Goal: Find specific fact: Find specific fact

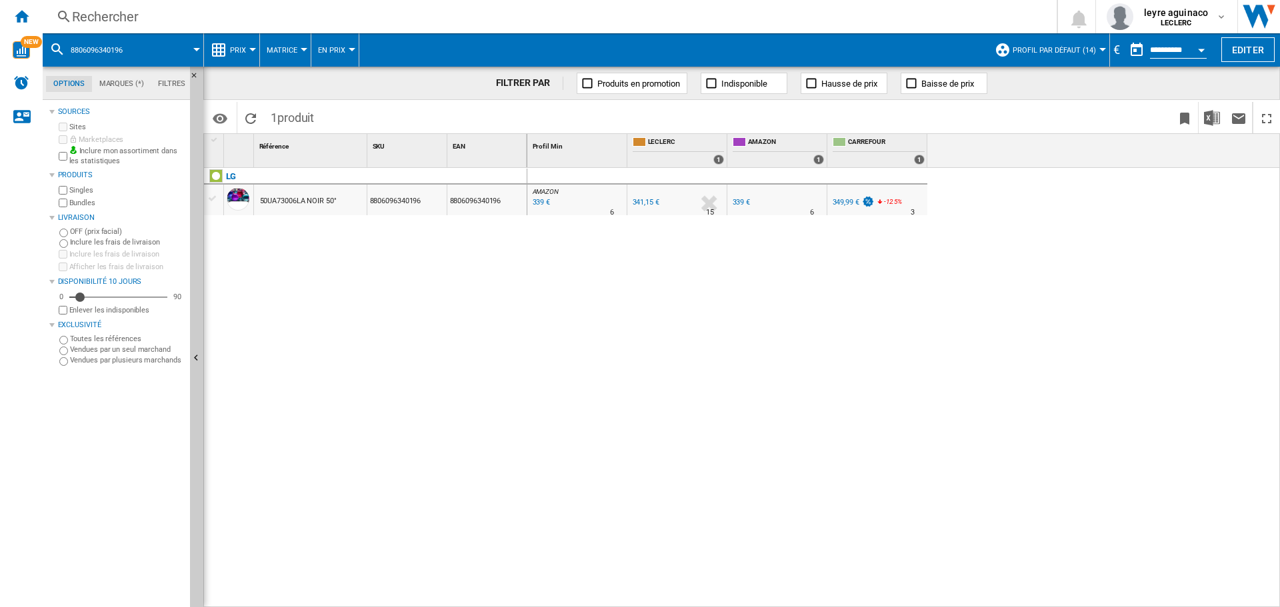
click at [407, 19] on div "Rechercher" at bounding box center [547, 16] width 950 height 19
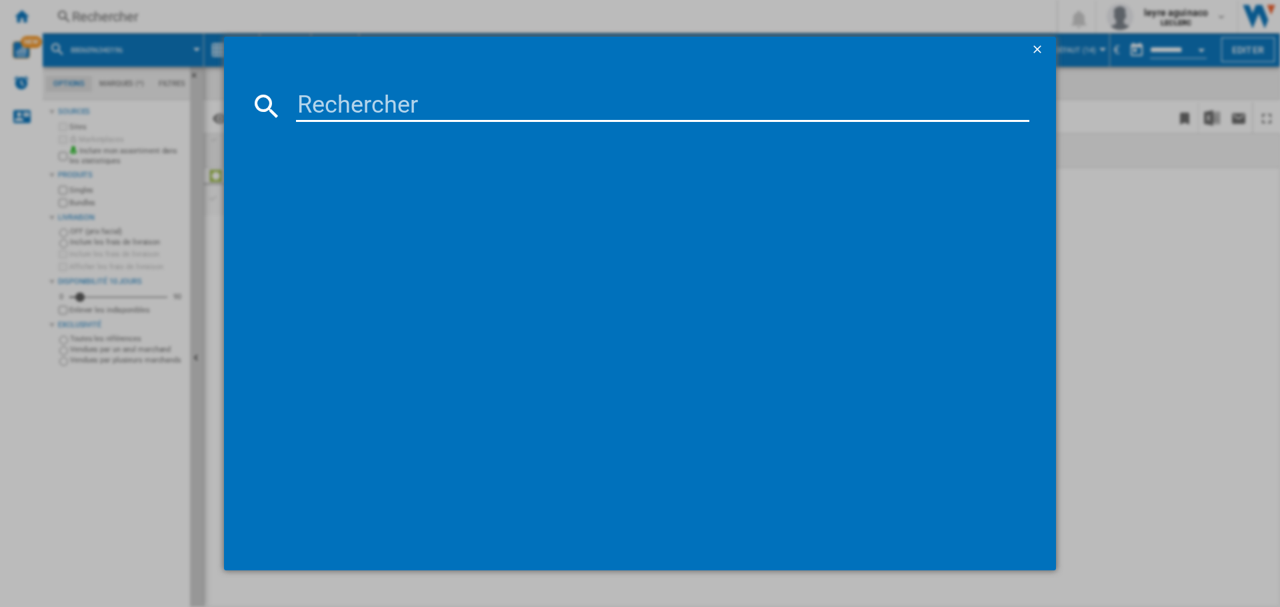
click at [425, 113] on input at bounding box center [662, 106] width 733 height 32
type input "4"
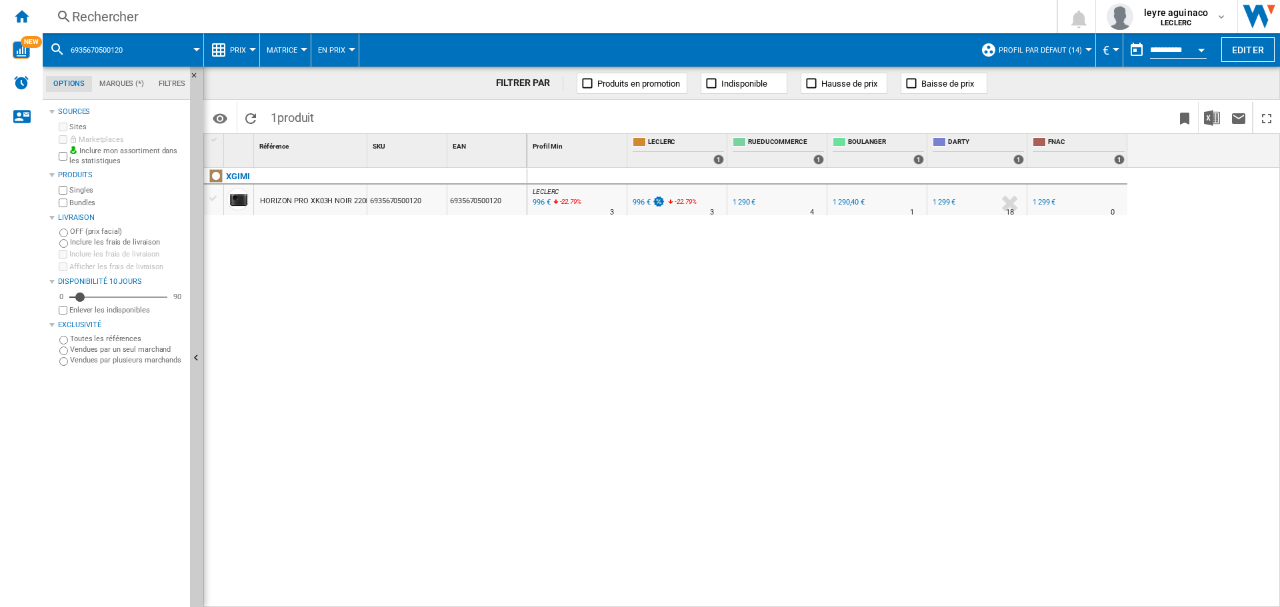
drag, startPoint x: 0, startPoint y: 0, endPoint x: 566, endPoint y: 18, distance: 566.8
click at [566, 18] on div "Rechercher" at bounding box center [547, 16] width 950 height 19
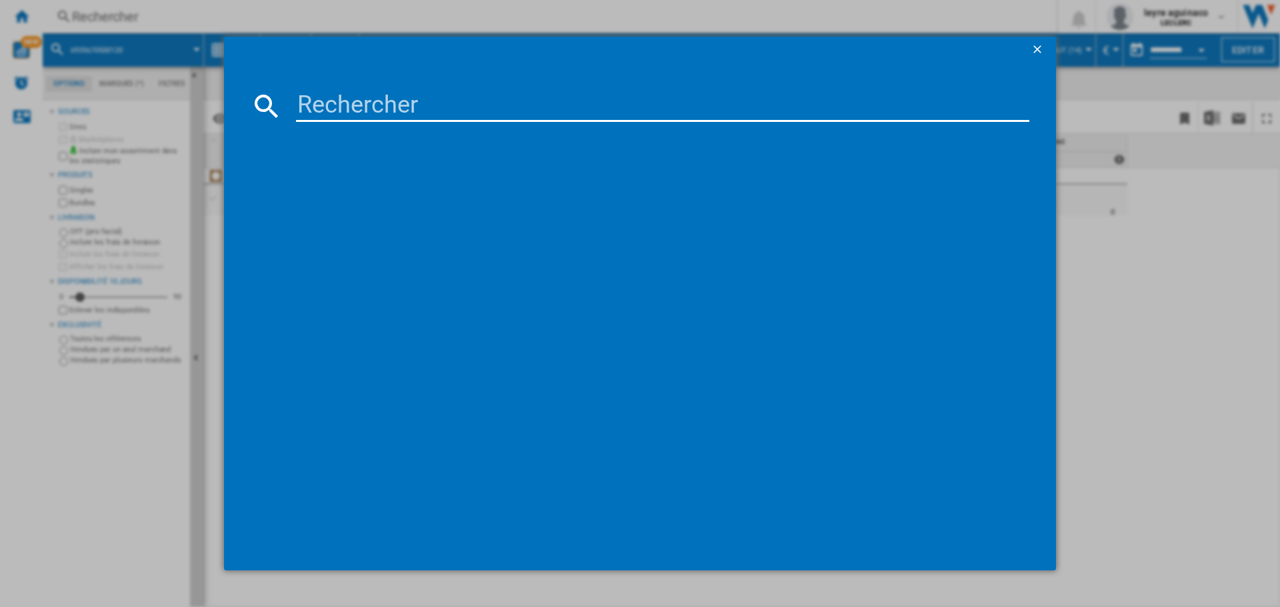
drag, startPoint x: 574, startPoint y: 105, endPoint x: 589, endPoint y: 103, distance: 14.8
click at [574, 106] on input at bounding box center [662, 106] width 733 height 32
type input "8806096408643"
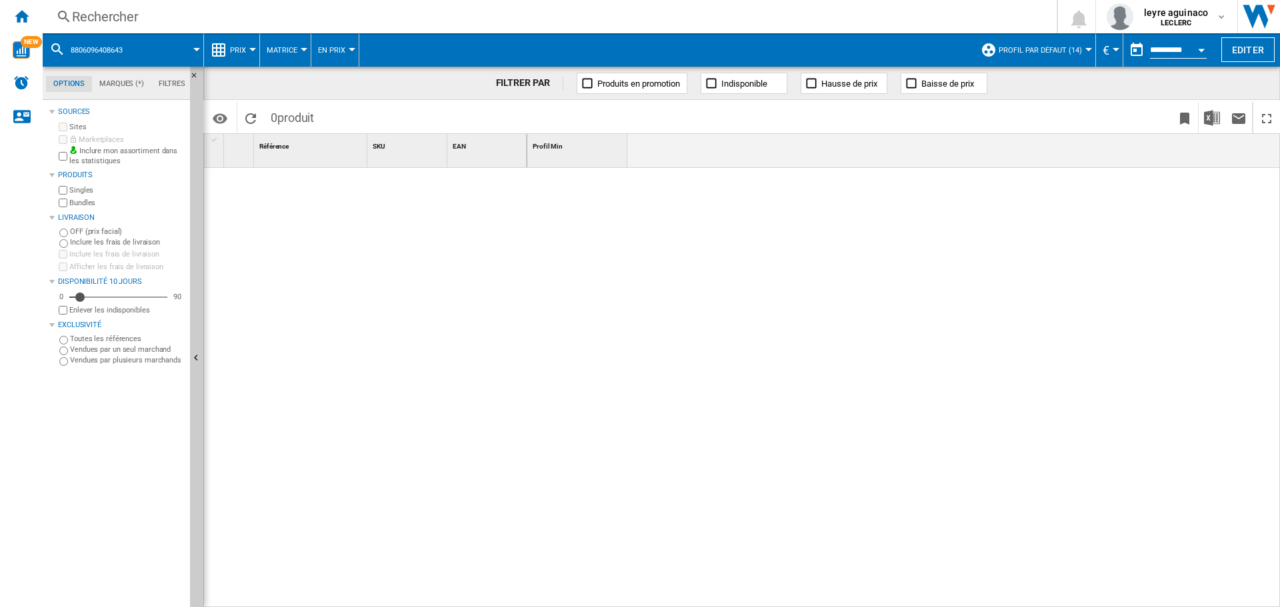
click at [437, 9] on div "Rechercher" at bounding box center [547, 16] width 950 height 19
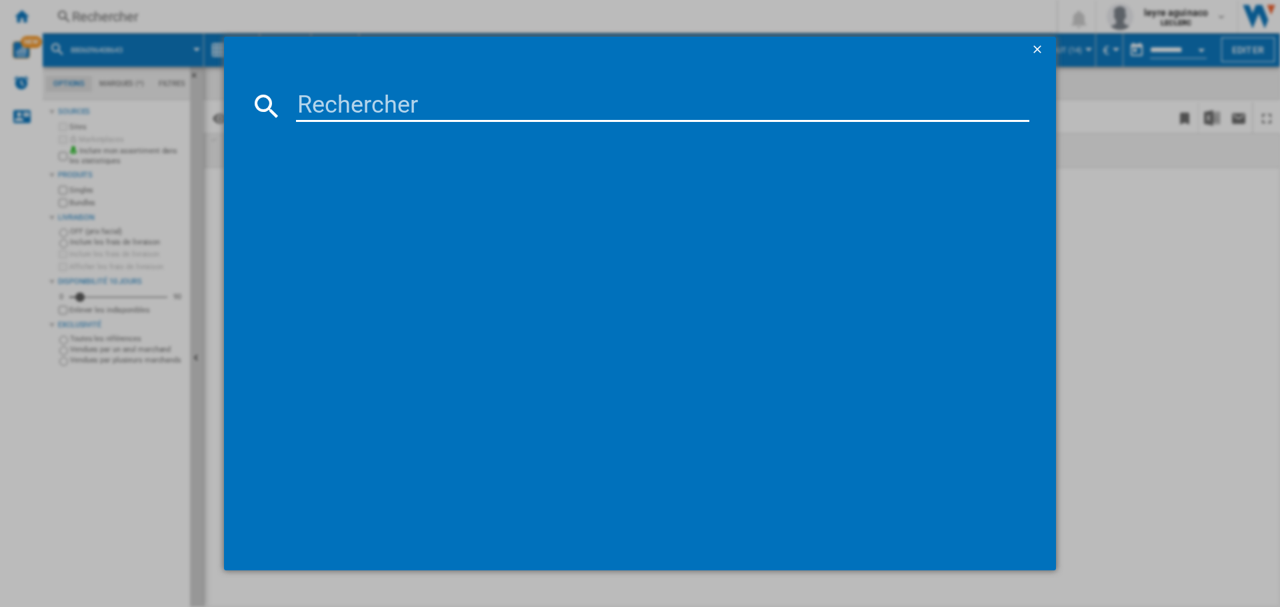
click at [397, 99] on input at bounding box center [662, 106] width 733 height 32
type input "8806096408643"
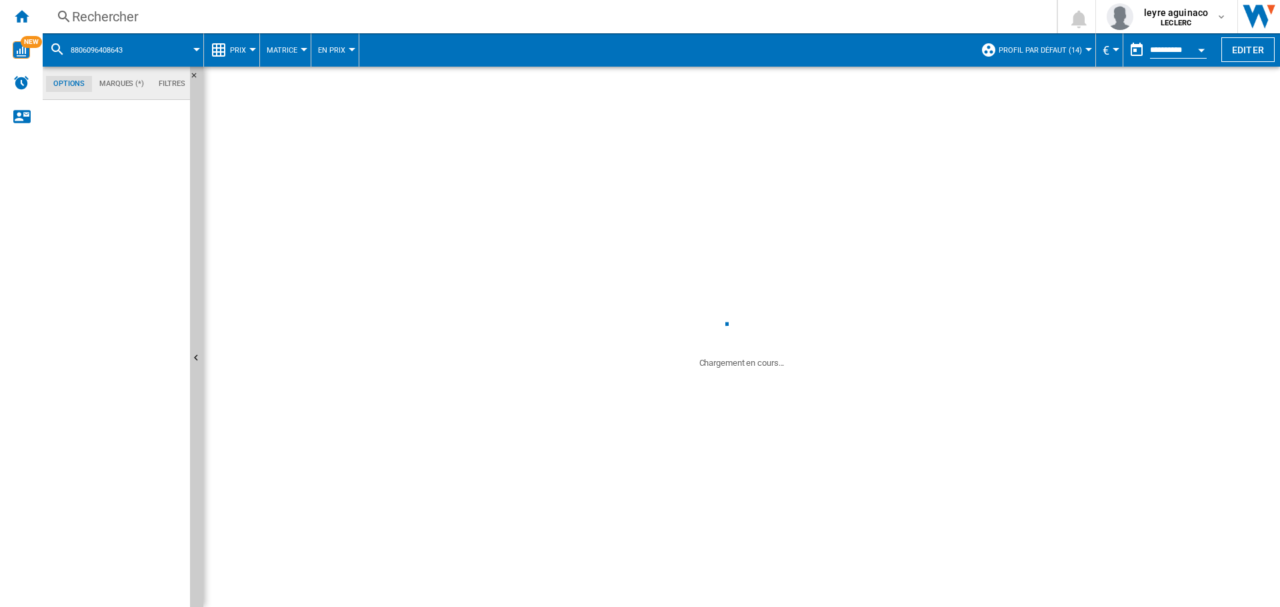
click at [382, 23] on div "Rechercher" at bounding box center [547, 16] width 950 height 19
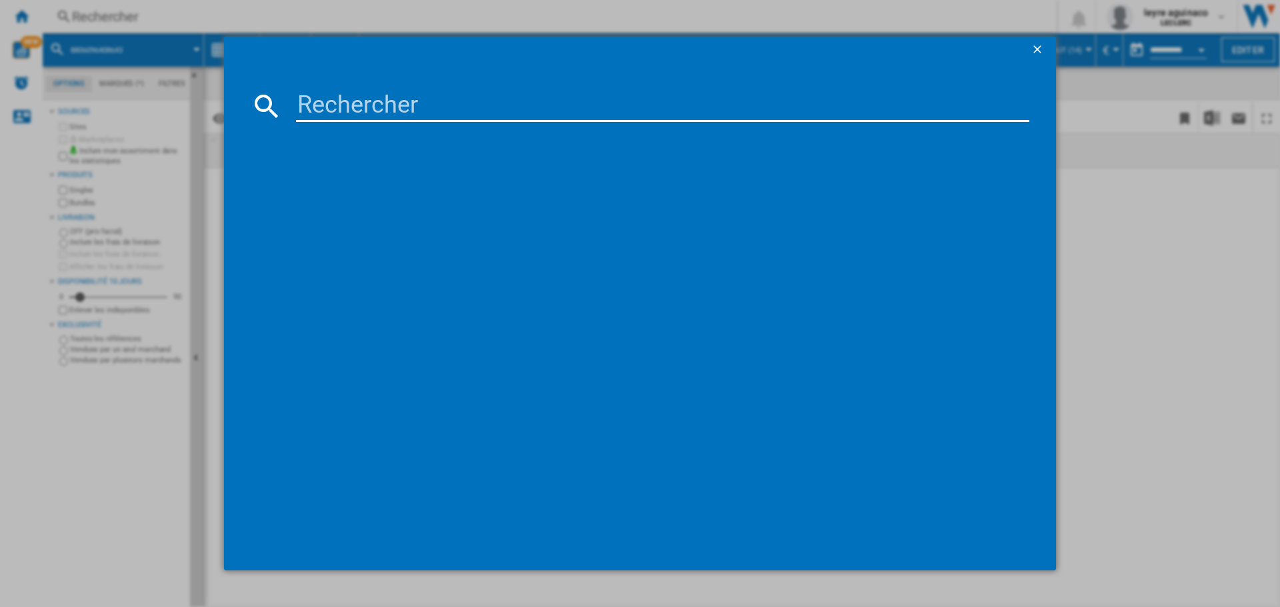
click at [339, 105] on input at bounding box center [662, 106] width 733 height 32
paste input "8806096408643"
type input "8806096408643"
click at [558, 98] on input "8806096408643" at bounding box center [662, 106] width 733 height 32
